Goal: Task Accomplishment & Management: Manage account settings

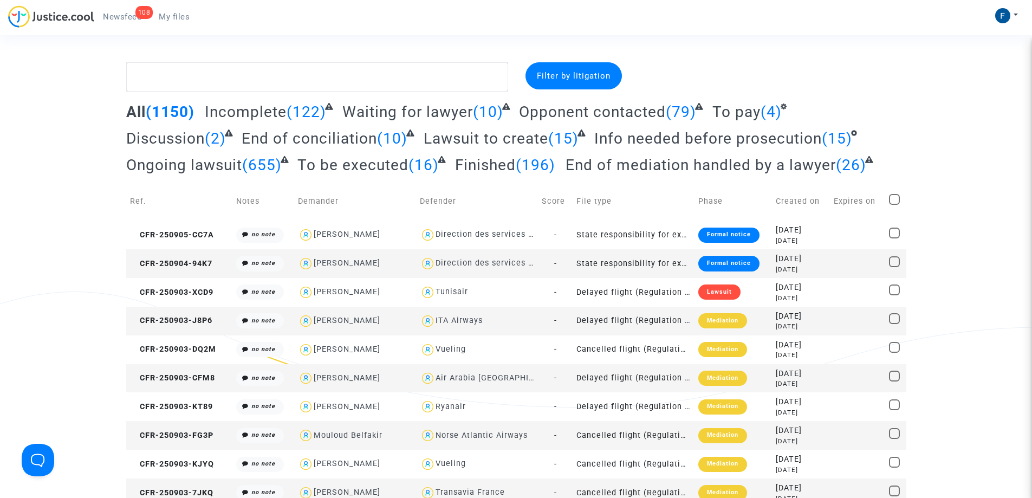
click at [570, 80] on span "Filter by litigation" at bounding box center [574, 76] width 74 height 10
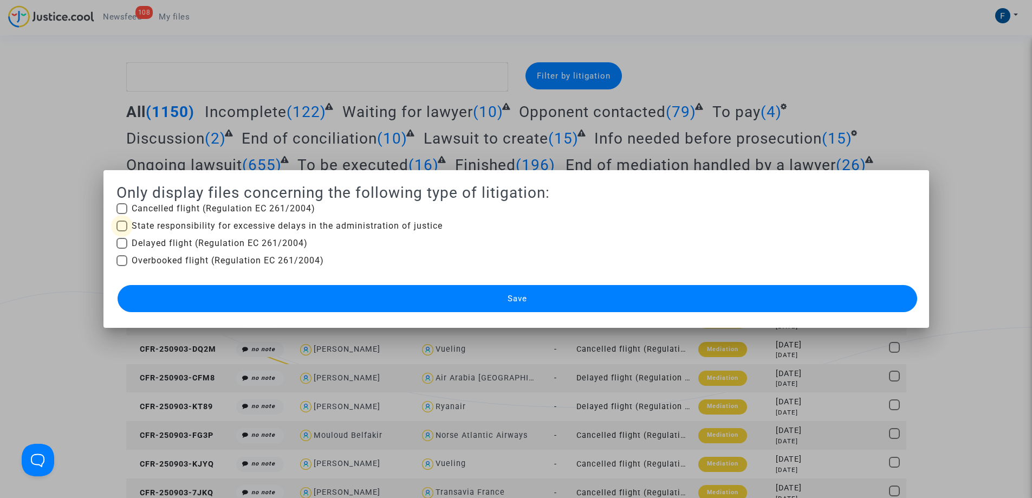
click at [124, 224] on span at bounding box center [122, 226] width 11 height 11
click at [122, 231] on input "State responsibility for excessive delays in the administration of justice" at bounding box center [121, 231] width 1 height 1
checkbox input "true"
click at [567, 289] on button "Save" at bounding box center [518, 298] width 800 height 27
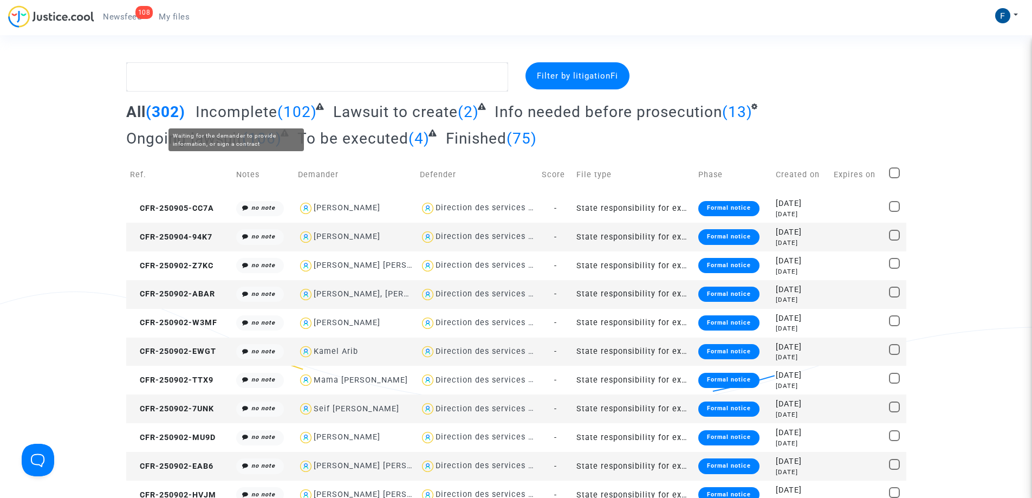
click at [242, 111] on span "Incomplete" at bounding box center [237, 112] width 82 height 18
